Goal: Information Seeking & Learning: Learn about a topic

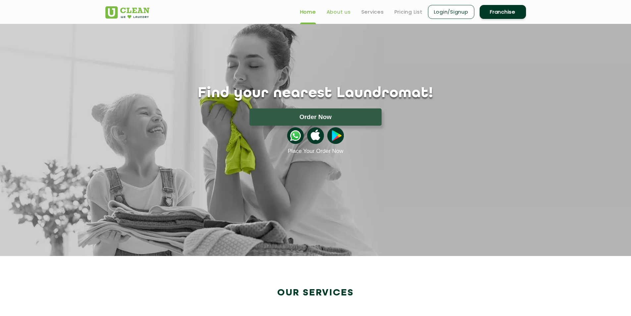
click at [334, 15] on link "About us" at bounding box center [339, 12] width 24 height 8
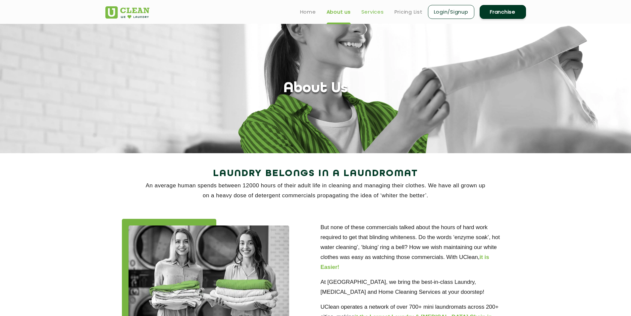
click at [380, 16] on link "Services" at bounding box center [373, 12] width 23 height 8
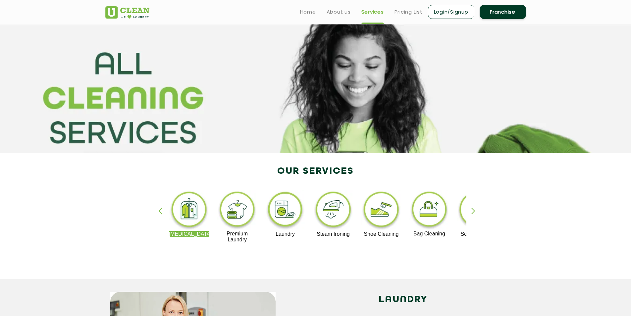
click at [473, 208] on div "button" at bounding box center [477, 216] width 10 height 18
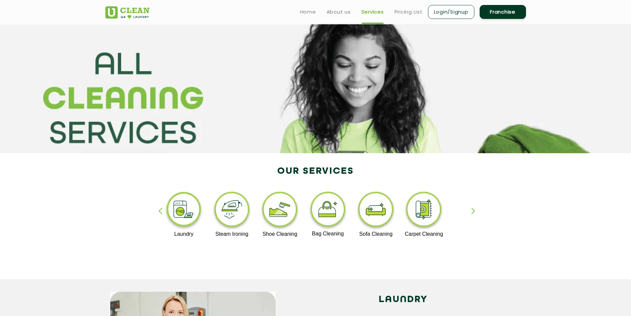
click at [473, 210] on div "button" at bounding box center [477, 216] width 10 height 18
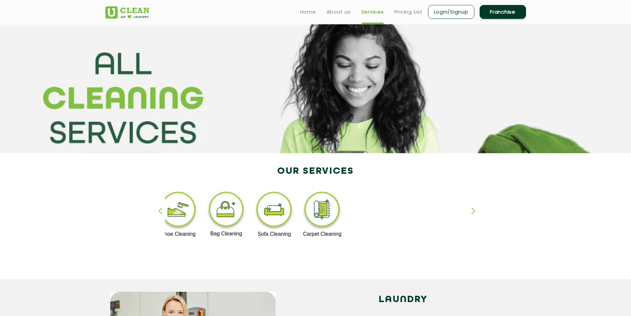
click at [473, 211] on div "button" at bounding box center [477, 216] width 10 height 18
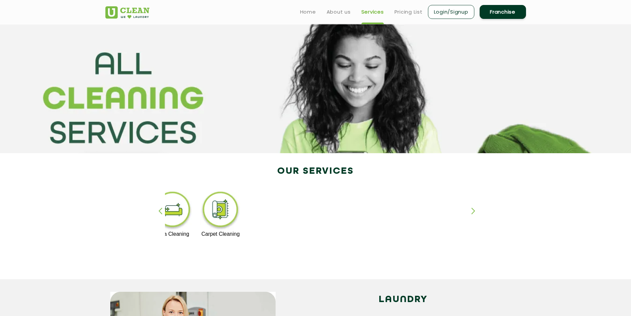
click at [158, 209] on div "[MEDICAL_DATA] Premium Laundry Laundry Steam Ironing Shoe Cleaning Bag Cleaning…" at bounding box center [315, 219] width 431 height 119
click at [159, 211] on div "button" at bounding box center [163, 216] width 10 height 18
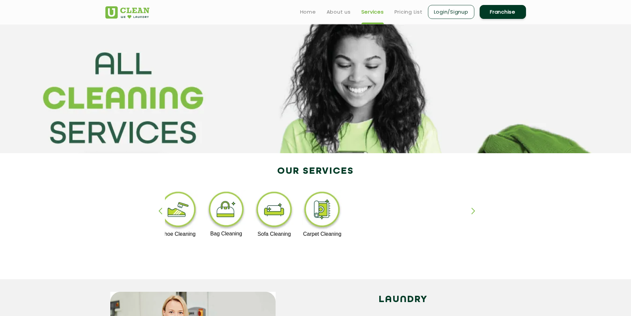
click at [159, 211] on div "button" at bounding box center [163, 216] width 10 height 18
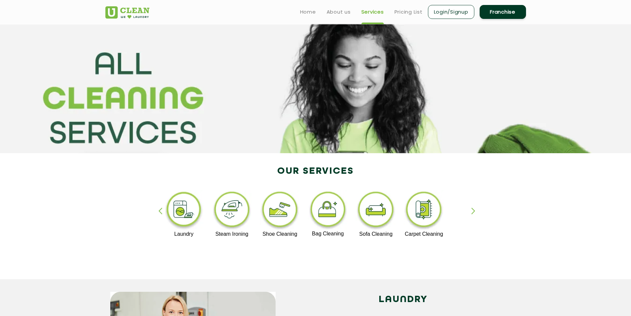
click at [159, 211] on div "button" at bounding box center [163, 216] width 10 height 18
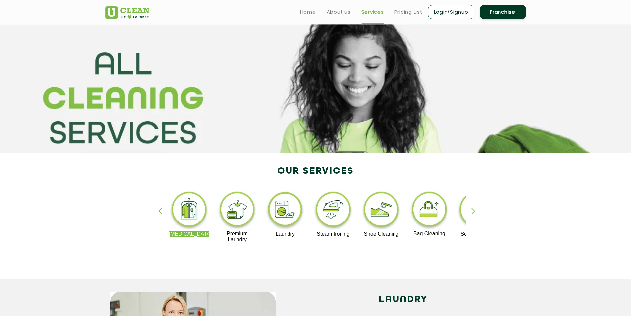
click at [159, 211] on div "button" at bounding box center [163, 216] width 10 height 18
